Goal: Use online tool/utility: Utilize a website feature to perform a specific function

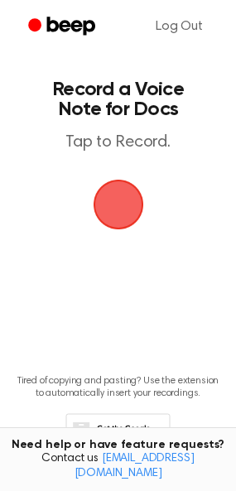
click at [120, 214] on span "button" at bounding box center [118, 204] width 75 height 75
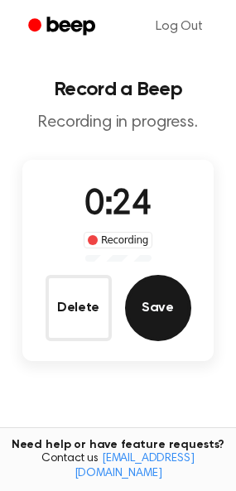
click at [160, 301] on button "Save" at bounding box center [158, 308] width 66 height 66
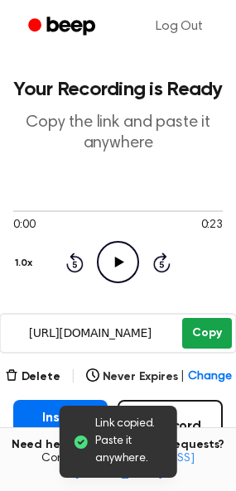
click at [201, 332] on button "Copy" at bounding box center [206, 333] width 49 height 31
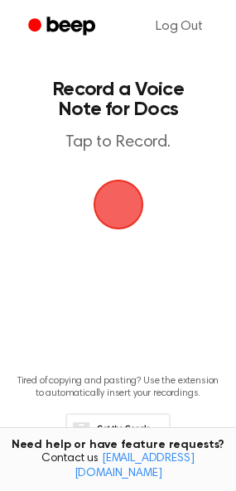
click at [112, 203] on span "button" at bounding box center [119, 205] width 60 height 60
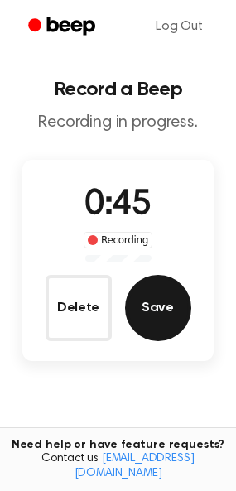
click at [148, 317] on button "Save" at bounding box center [158, 308] width 66 height 66
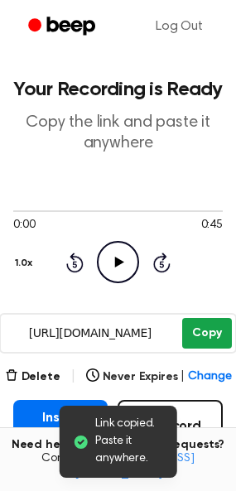
click at [214, 326] on button "Copy" at bounding box center [206, 333] width 49 height 31
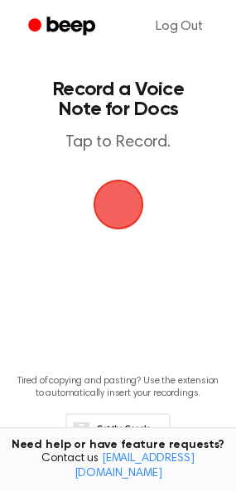
click at [119, 197] on span "button" at bounding box center [118, 204] width 46 height 46
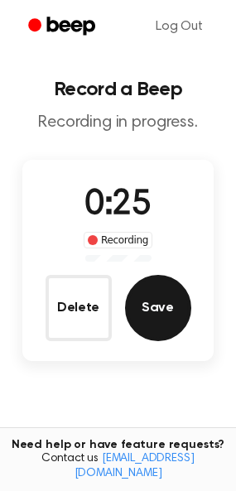
click at [161, 307] on button "Save" at bounding box center [158, 308] width 66 height 66
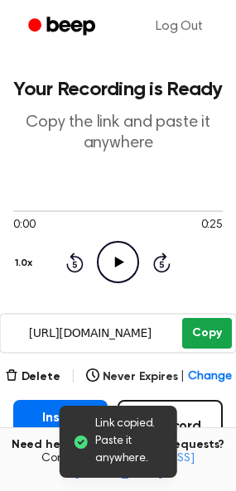
click at [205, 335] on button "Copy" at bounding box center [206, 333] width 49 height 31
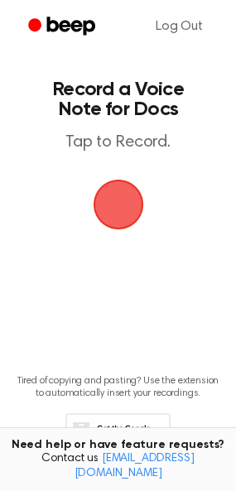
click at [109, 202] on span "button" at bounding box center [118, 205] width 51 height 51
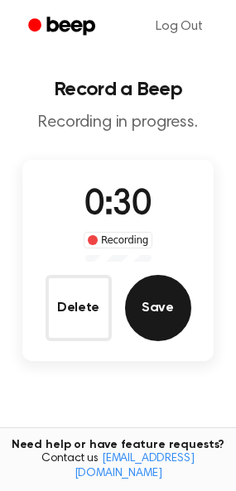
click at [170, 324] on button "Save" at bounding box center [158, 308] width 66 height 66
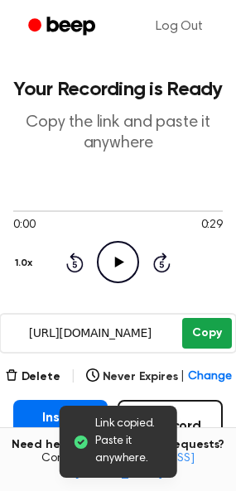
click at [206, 328] on button "Copy" at bounding box center [206, 333] width 49 height 31
